Goal: Task Accomplishment & Management: Use online tool/utility

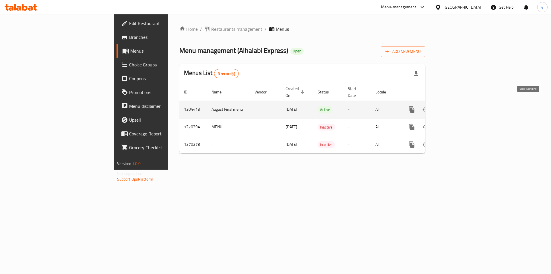
click at [460, 103] on link "enhanced table" at bounding box center [453, 109] width 14 height 14
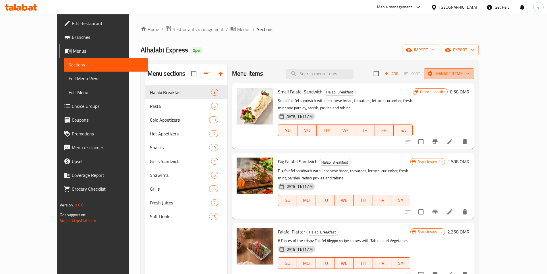
click at [474, 78] on button "Manage items" at bounding box center [449, 73] width 50 height 11
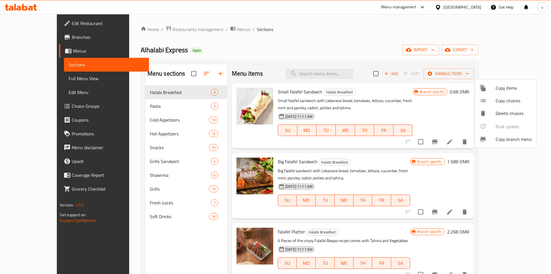
click at [502, 142] on span "Copy branch menu" at bounding box center [514, 138] width 36 height 7
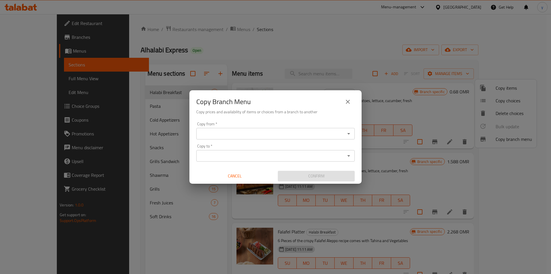
click at [253, 127] on div "Copy from   * Copy from *" at bounding box center [275, 131] width 158 height 18
click at [252, 131] on input "Copy from   *" at bounding box center [271, 133] width 146 height 8
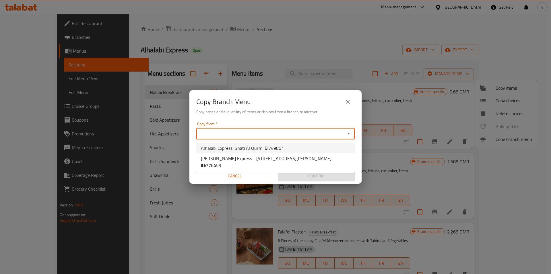
click at [231, 147] on span "Alhalabi Express, Shati Al Qurm ID: 749861" at bounding box center [242, 147] width 83 height 7
type input "Alhalabi Express, Shati Al Qurm"
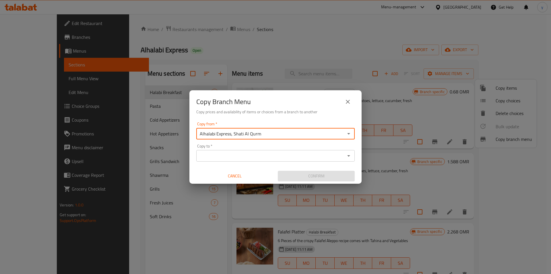
click at [230, 152] on input "Copy to   *" at bounding box center [271, 156] width 146 height 8
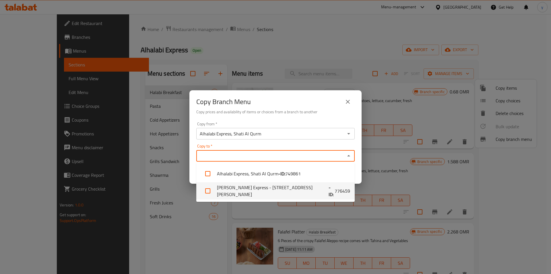
click at [243, 193] on li "[PERSON_NAME] Express - [STREET_ADDRESS][PERSON_NAME] - ID: 776459" at bounding box center [275, 190] width 158 height 17
checkbox input "true"
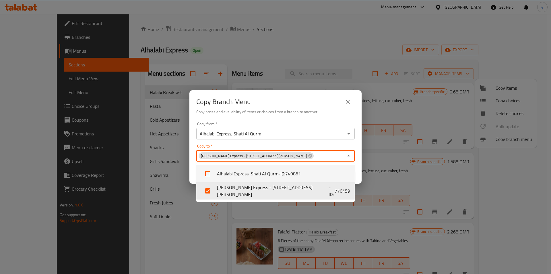
click at [294, 120] on div "Copy from   * Alhalabi Express, Shati Al Qurm Copy from * Copy to   * [PERSON_N…" at bounding box center [275, 151] width 172 height 64
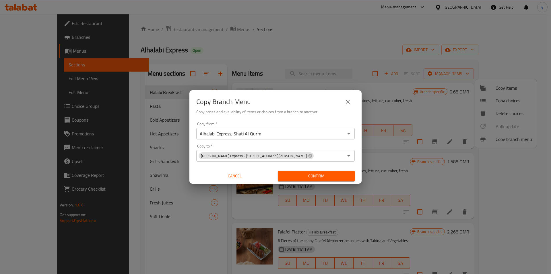
click at [303, 175] on span "Confirm" at bounding box center [316, 175] width 68 height 7
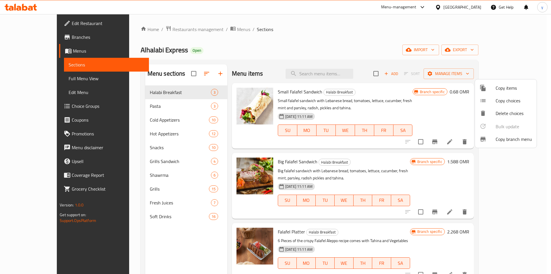
click at [25, 7] on div at bounding box center [275, 137] width 551 height 274
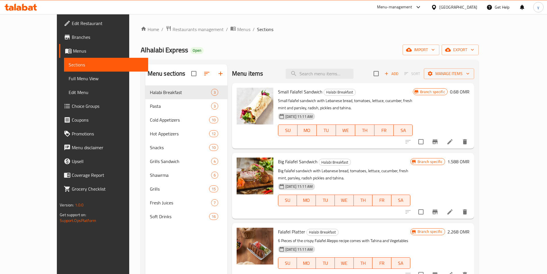
click at [25, 7] on icon at bounding box center [24, 7] width 5 height 7
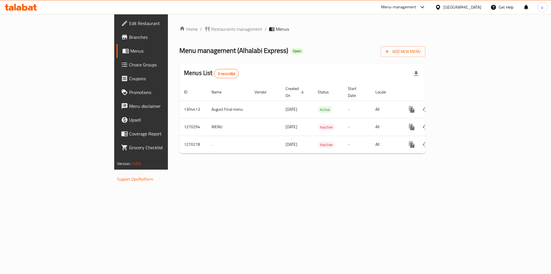
click at [130, 47] on span "Menus" at bounding box center [165, 50] width 71 height 7
